Goal: Check status

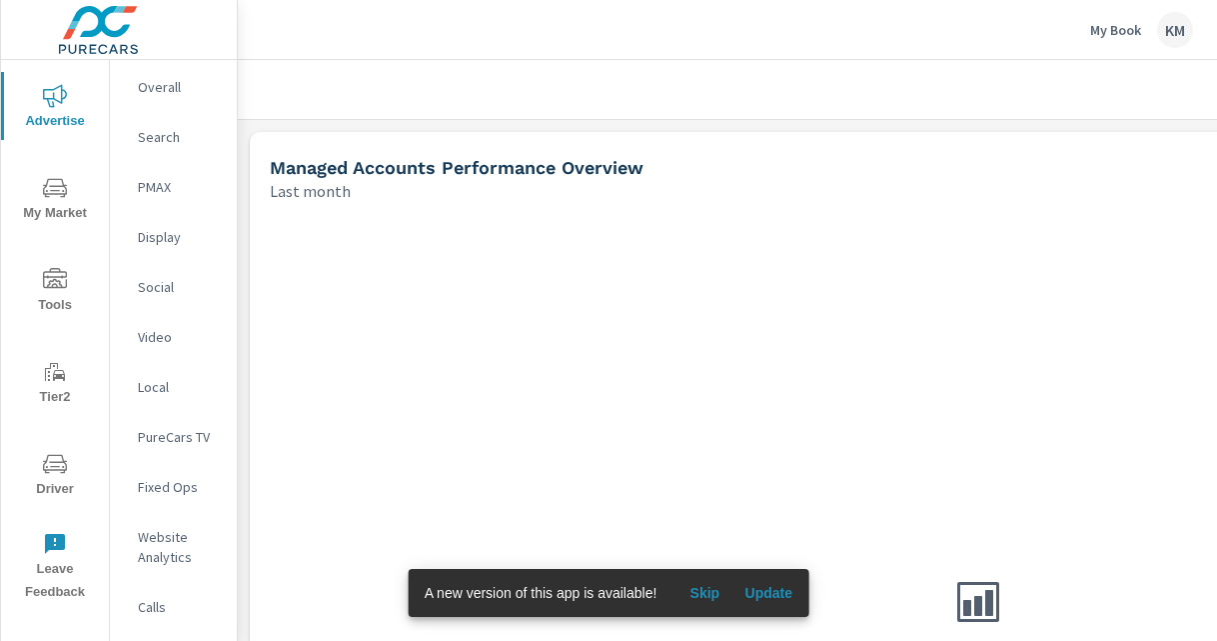
click at [768, 586] on span "Update" at bounding box center [769, 593] width 48 height 18
